Goal: Transaction & Acquisition: Purchase product/service

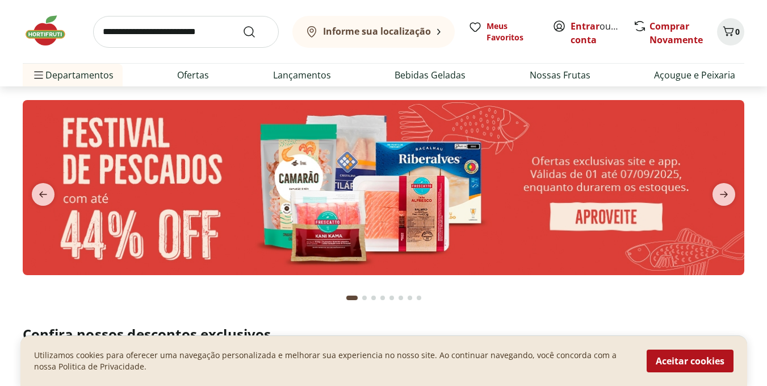
click at [342, 27] on b "Informe sua localização" at bounding box center [377, 31] width 108 height 12
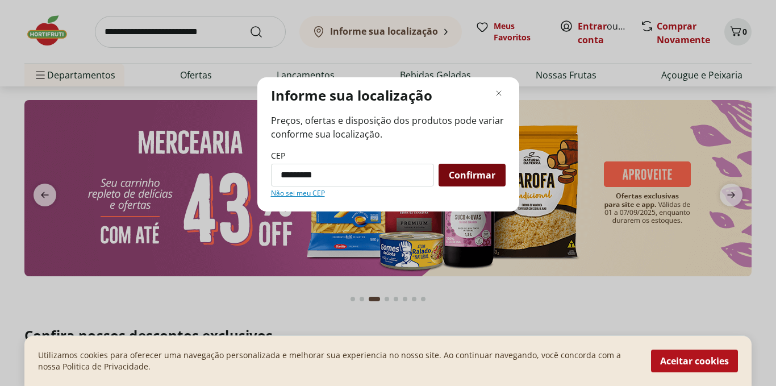
type input "*********"
click at [469, 176] on span "Confirmar" at bounding box center [472, 174] width 47 height 9
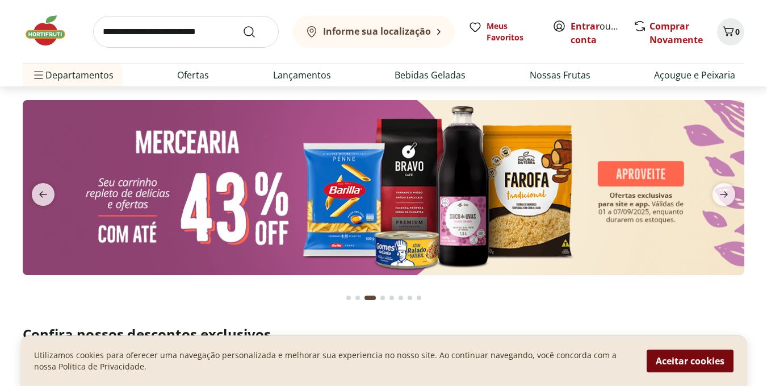
click at [662, 353] on button "Aceitar cookies" at bounding box center [690, 360] width 87 height 23
